Goal: Obtain resource: Obtain resource

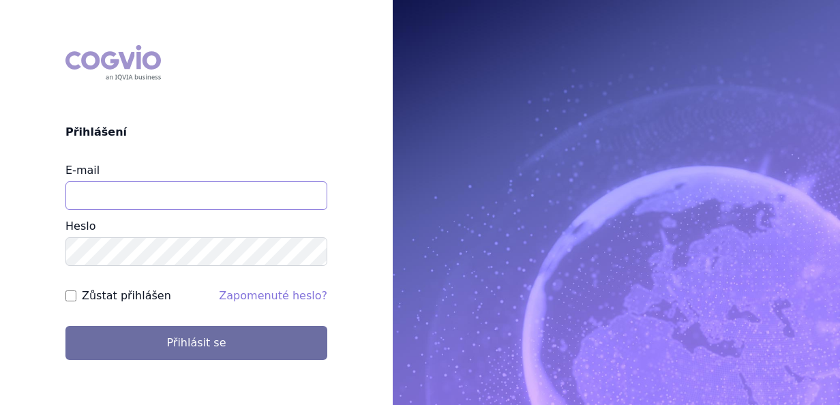
click at [98, 191] on input "E-mail" at bounding box center [196, 195] width 262 height 29
type input "pavlina.arichtevova@ucb.com"
click at [65, 326] on button "Přihlásit se" at bounding box center [196, 343] width 262 height 34
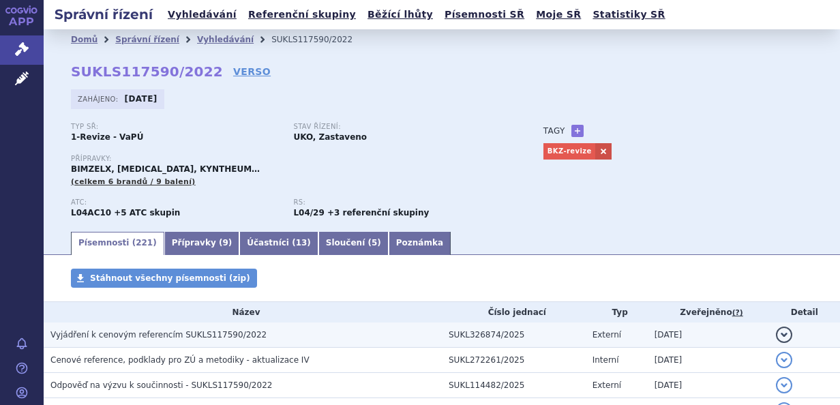
click at [177, 335] on span "Vyjádření k cenovým referencím SUKLS117590/2022" at bounding box center [158, 335] width 216 height 10
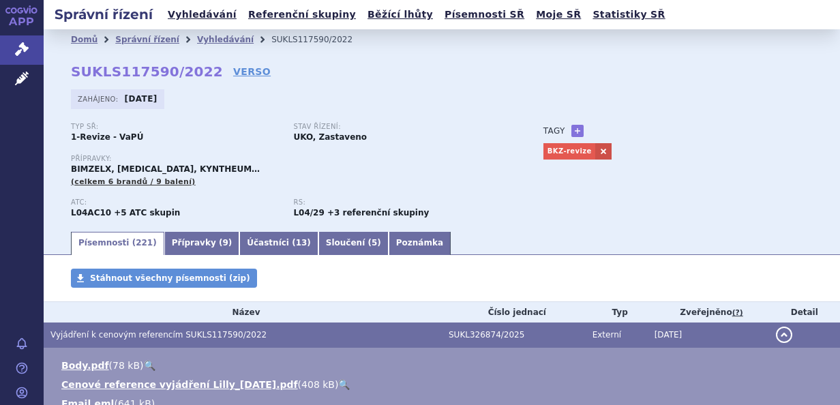
scroll to position [354, 0]
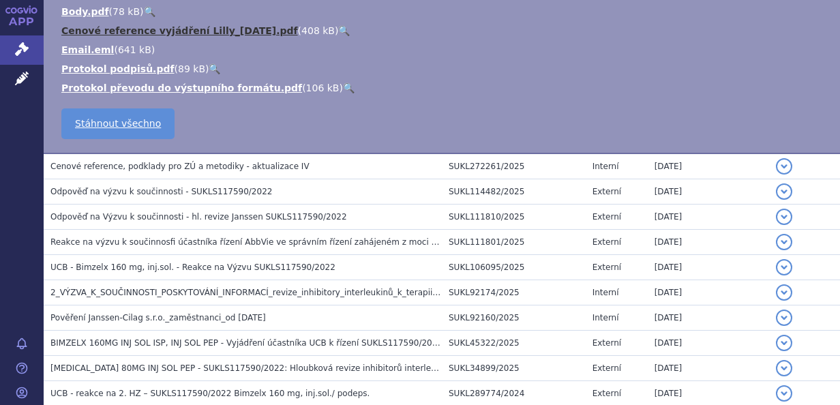
click at [184, 30] on link "Cenové reference vyjádření Lilly_2025-08-14.pdf" at bounding box center [179, 30] width 237 height 11
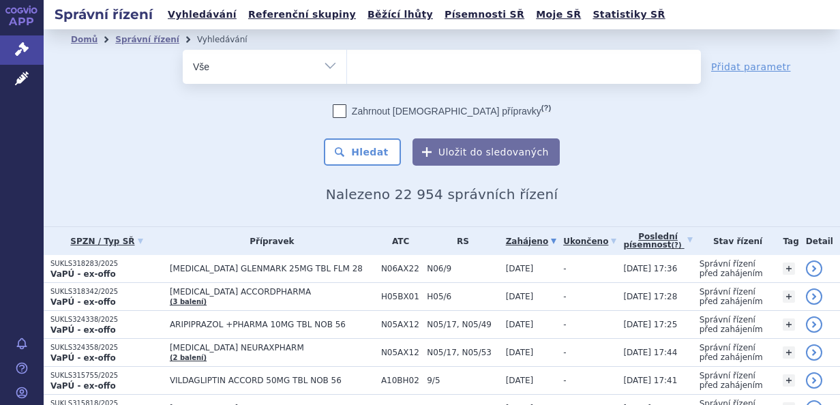
click at [397, 70] on ul at bounding box center [524, 64] width 354 height 29
click at [347, 70] on select at bounding box center [346, 66] width 1 height 34
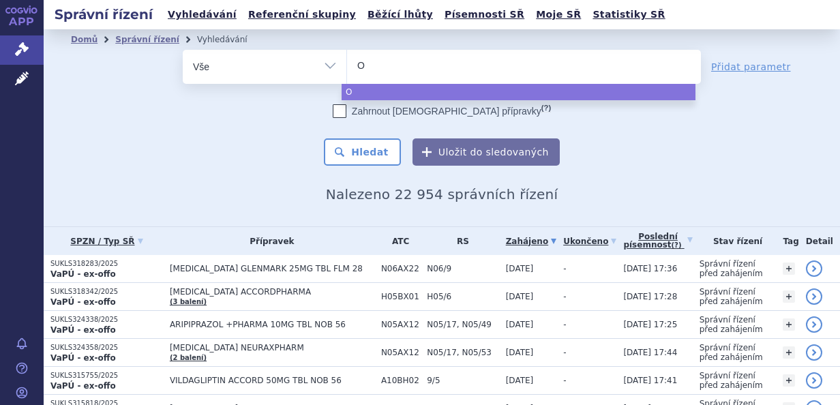
type input "Ot"
type input "Ote"
type input "Otez"
type input "Otezl"
type input "[MEDICAL_DATA]"
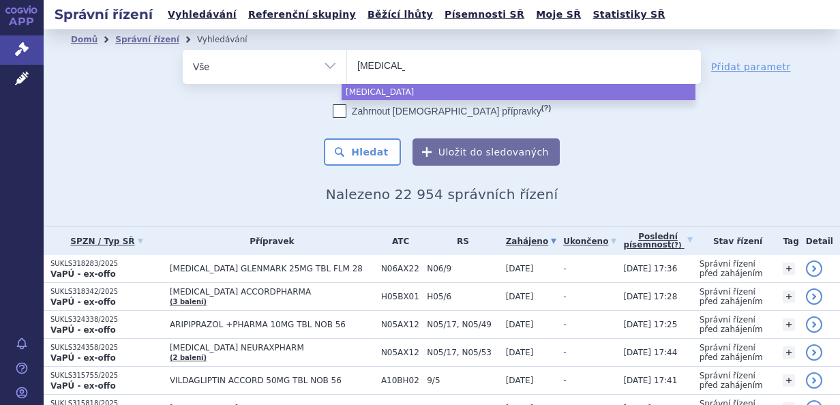
select select "[MEDICAL_DATA]"
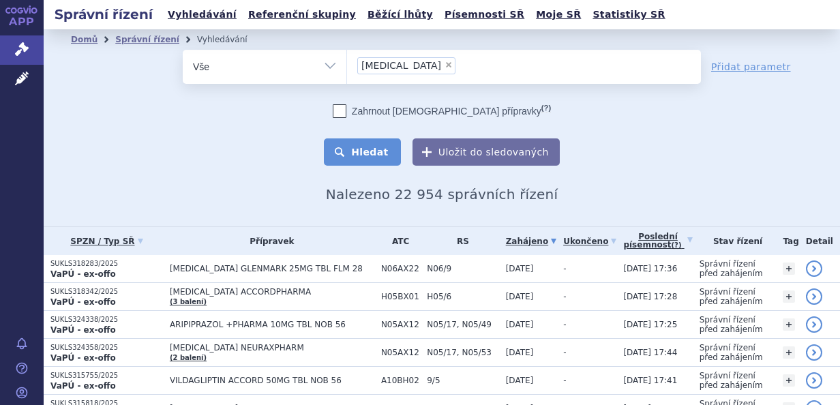
click at [361, 150] on button "Hledat" at bounding box center [362, 151] width 77 height 27
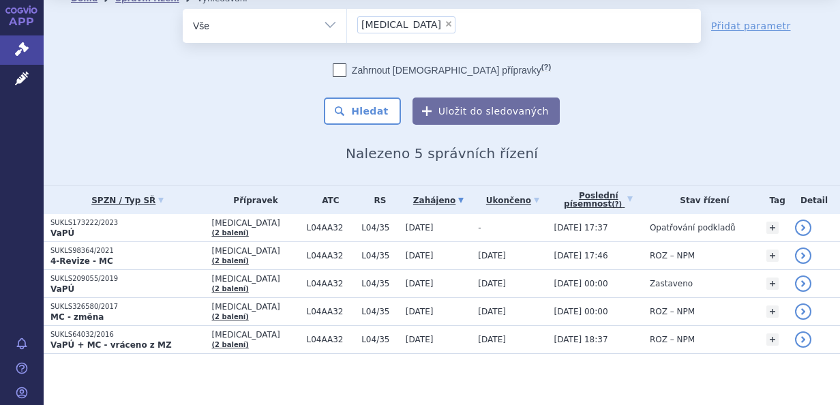
scroll to position [42, 0]
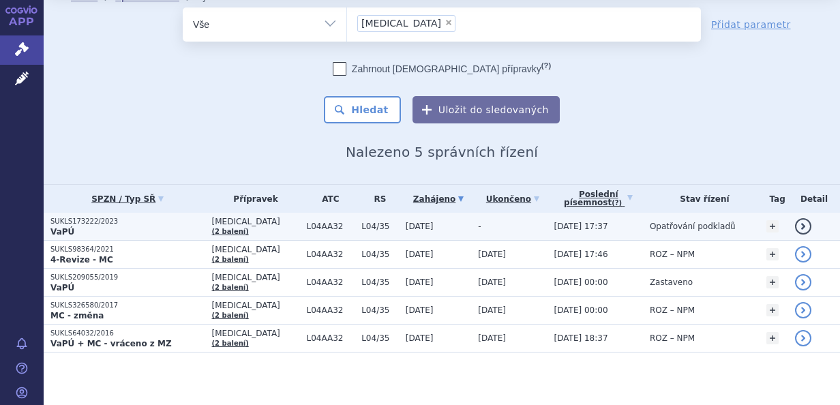
click at [471, 224] on td "-" at bounding box center [509, 227] width 76 height 28
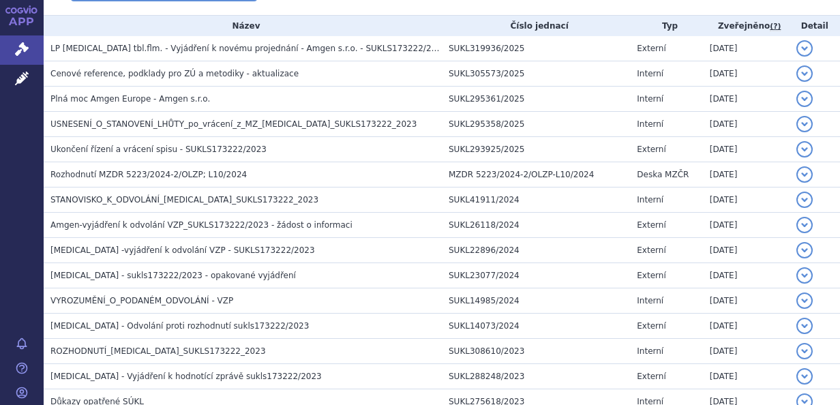
scroll to position [290, 0]
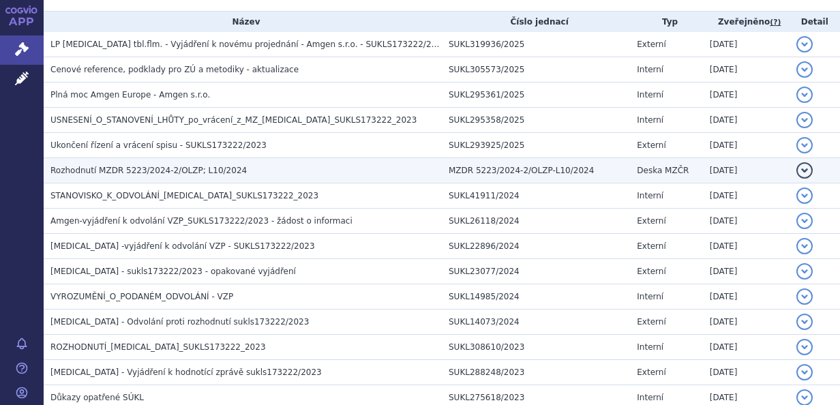
click at [333, 178] on td "Rozhodnutí MZDR 5223/2024-2/OLZP; L10/2024" at bounding box center [243, 170] width 398 height 25
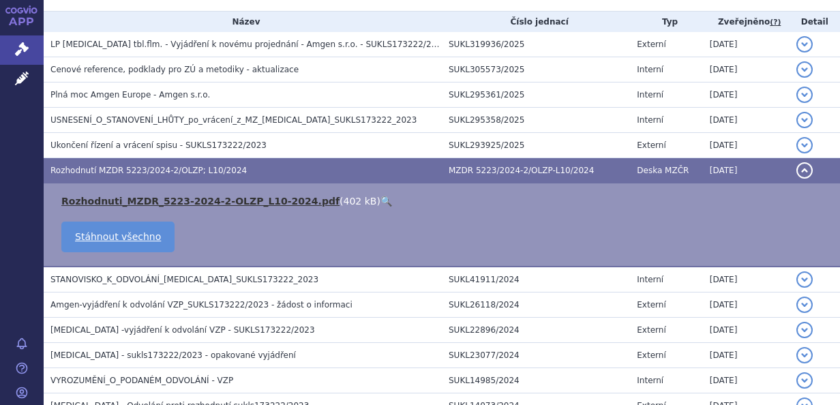
click at [192, 199] on link "Rozhodnuti_MZDR_5223-2024-2-OLZP_L10-2024.pdf" at bounding box center [200, 201] width 278 height 11
